Goal: Information Seeking & Learning: Learn about a topic

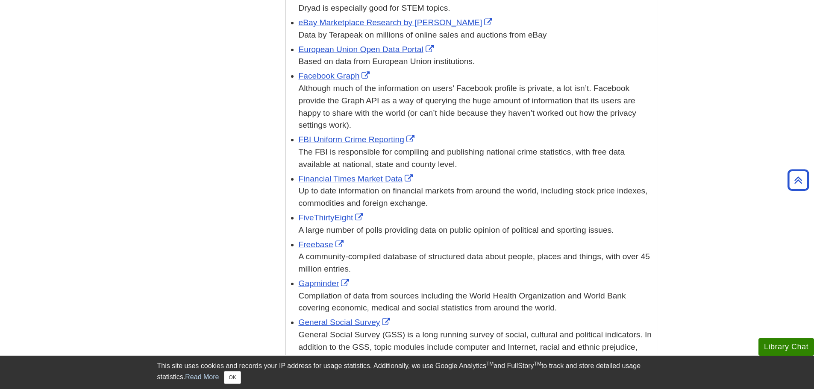
scroll to position [855, 0]
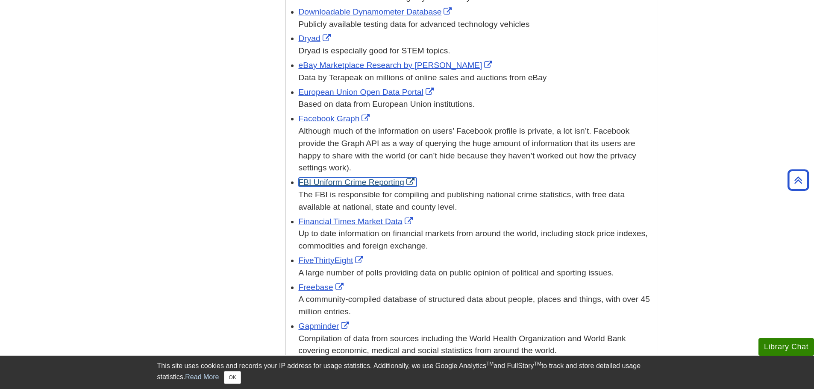
click at [346, 178] on link "FBI Uniform Crime Reporting" at bounding box center [358, 182] width 118 height 9
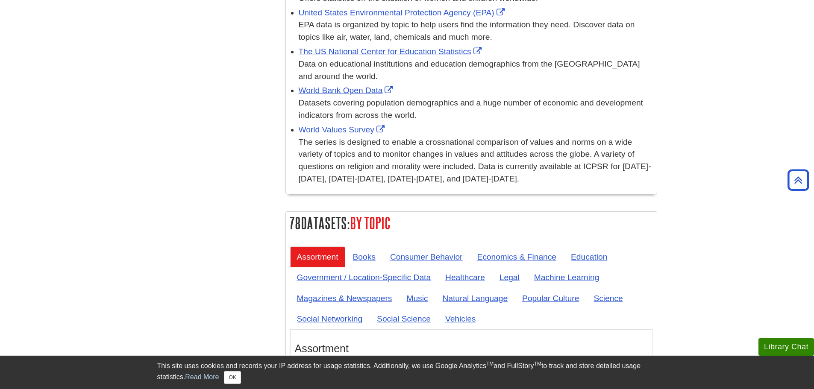
scroll to position [3118, 0]
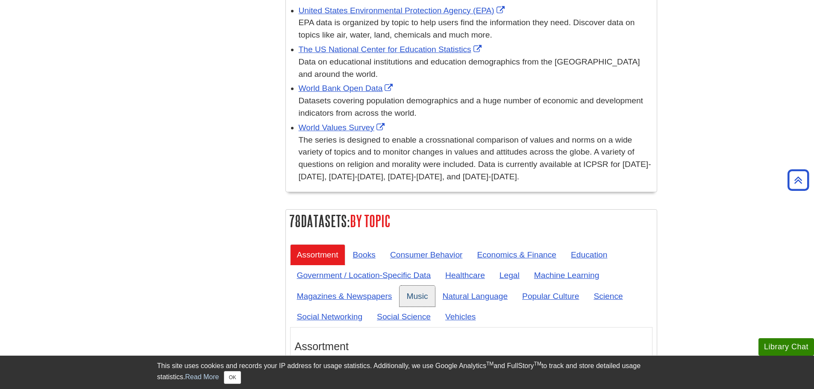
click at [407, 286] on link "Music" at bounding box center [416, 296] width 35 height 21
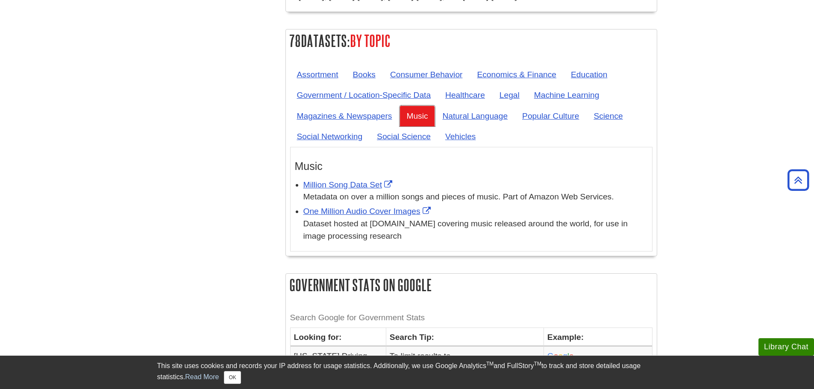
scroll to position [3289, 0]
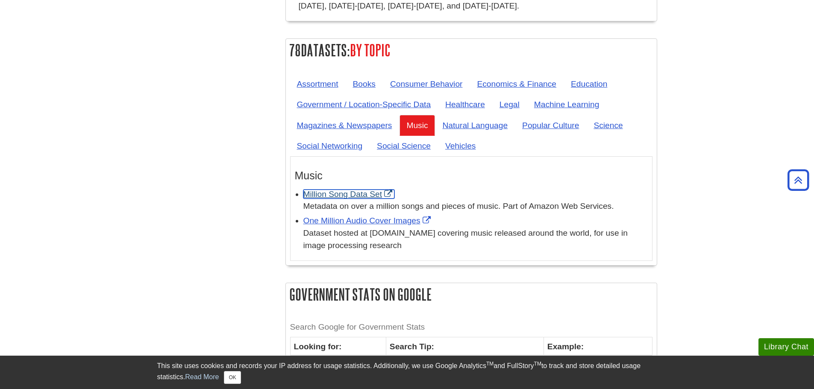
click at [336, 190] on link "Million Song Data Set" at bounding box center [348, 194] width 91 height 9
click at [367, 216] on link "One Million Audio Cover Images" at bounding box center [367, 220] width 129 height 9
click at [544, 115] on link "Popular Culture" at bounding box center [550, 125] width 70 height 21
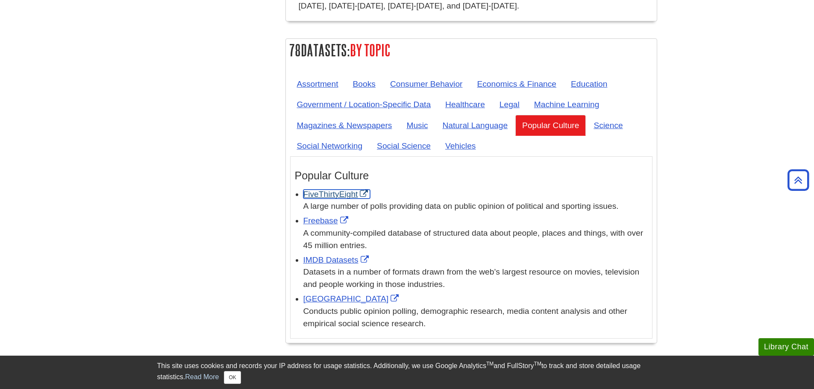
click at [329, 190] on link "FiveThirtyEight" at bounding box center [336, 194] width 67 height 9
click at [321, 254] on div "IMDB Datasets Datasets in a number of formats drawn from the web’s largest reso…" at bounding box center [475, 272] width 344 height 37
click at [318, 216] on link "Freebase" at bounding box center [326, 220] width 47 height 9
click at [335, 255] on link "IMDB Datasets" at bounding box center [336, 259] width 67 height 9
click at [460, 135] on link "Vehicles" at bounding box center [460, 145] width 44 height 21
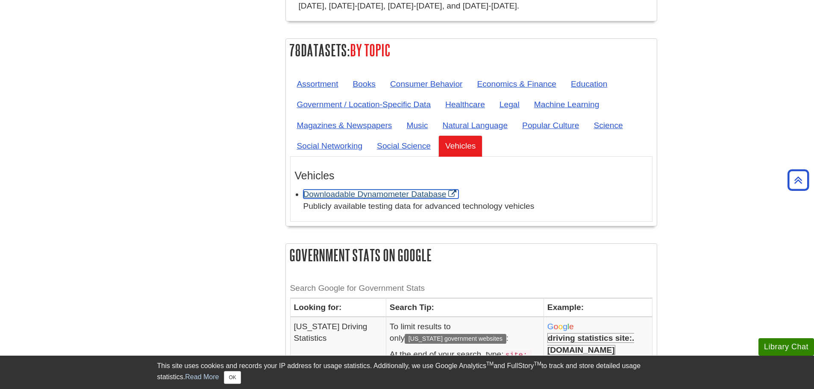
click at [363, 190] on link "Downloadable Dynamometer Database" at bounding box center [380, 194] width 155 height 9
